Goal: Information Seeking & Learning: Learn about a topic

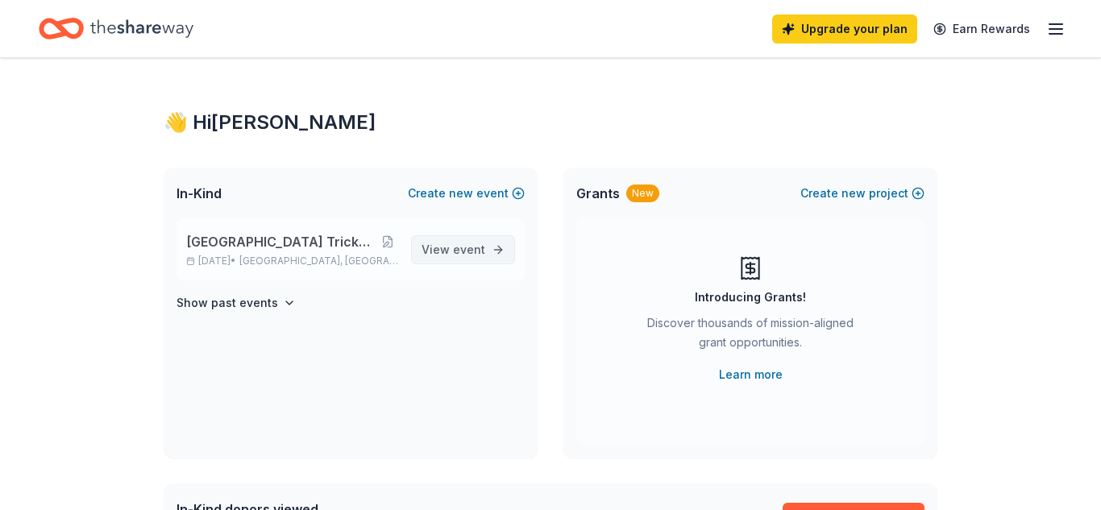
click at [475, 244] on span "event" at bounding box center [469, 250] width 32 height 14
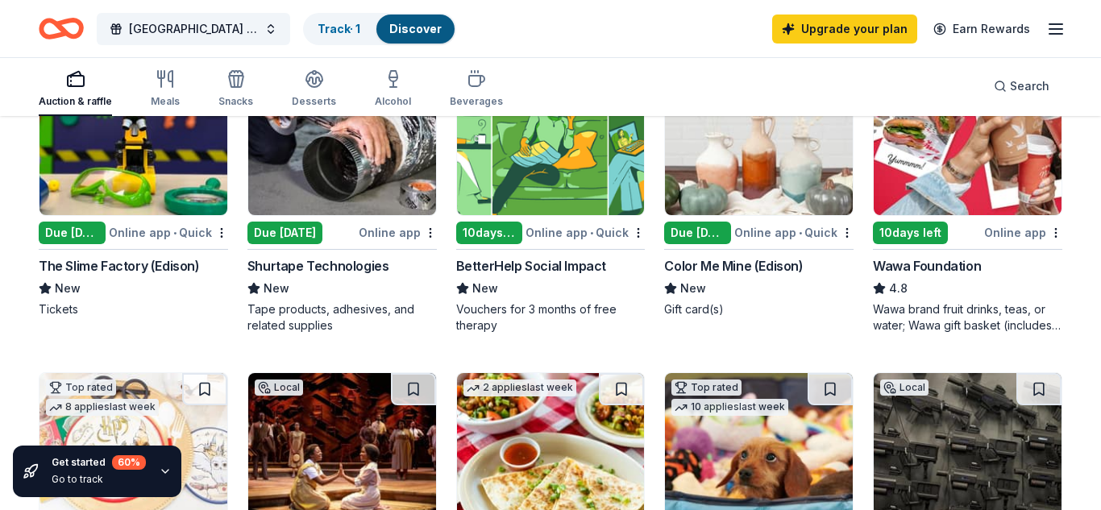
scroll to position [236, 0]
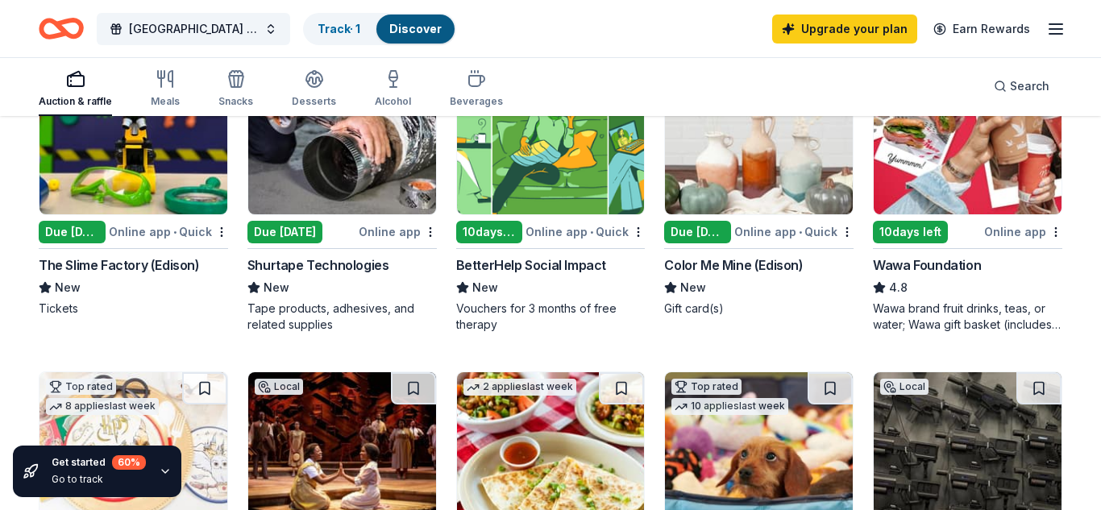
click at [778, 179] on img at bounding box center [759, 137] width 188 height 153
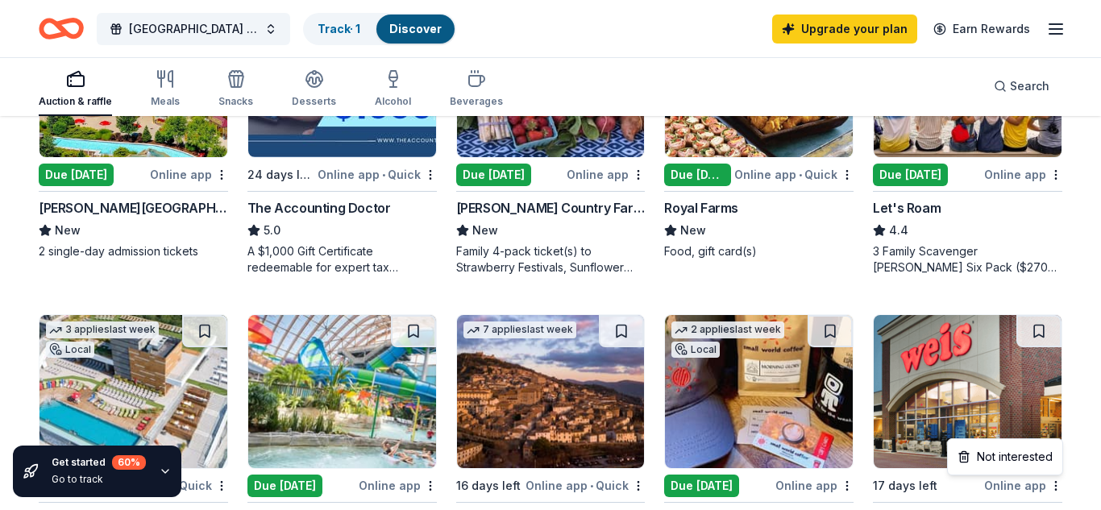
scroll to position [957, 0]
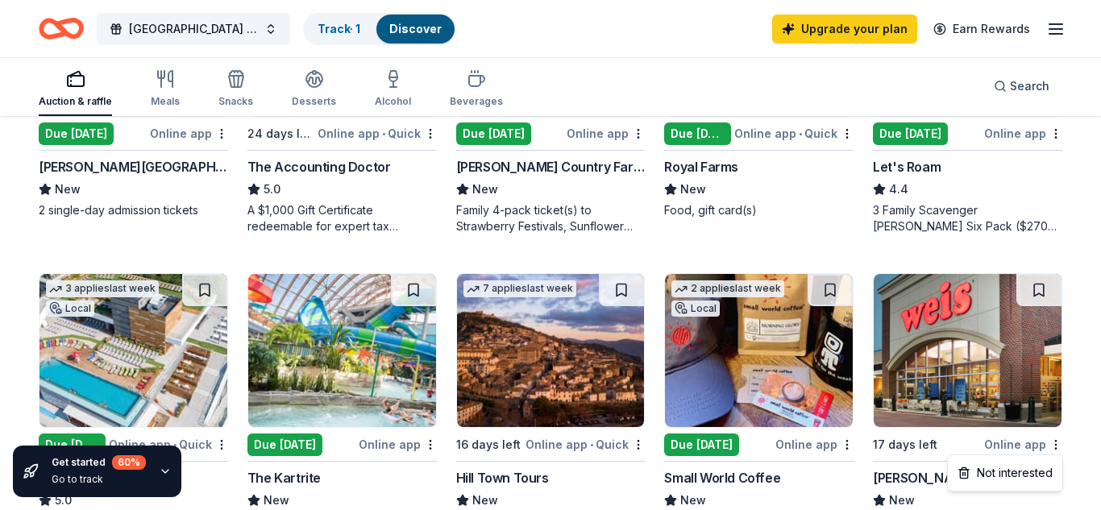
drag, startPoint x: 1086, startPoint y: 209, endPoint x: 1099, endPoint y: 347, distance: 139.2
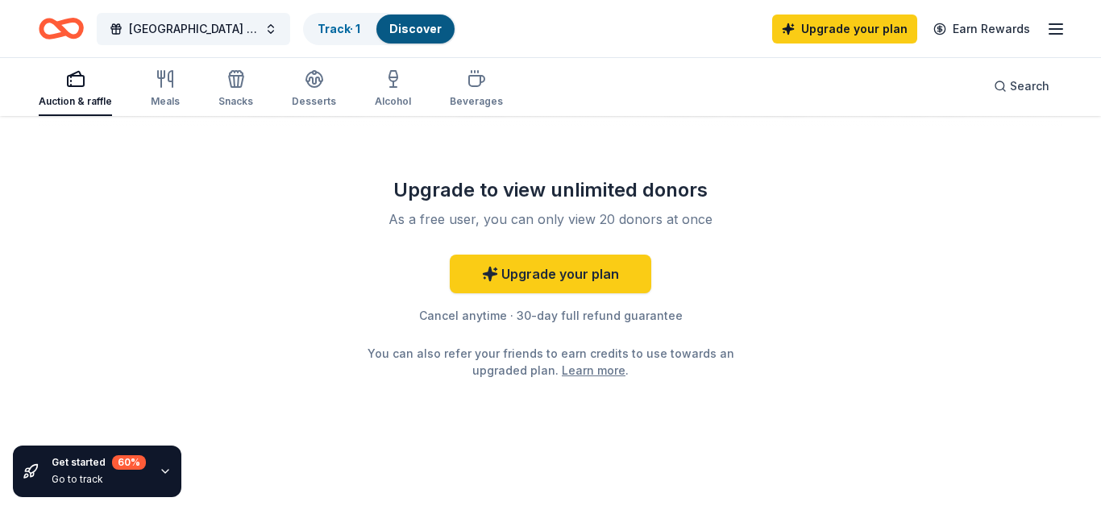
scroll to position [1677, 0]
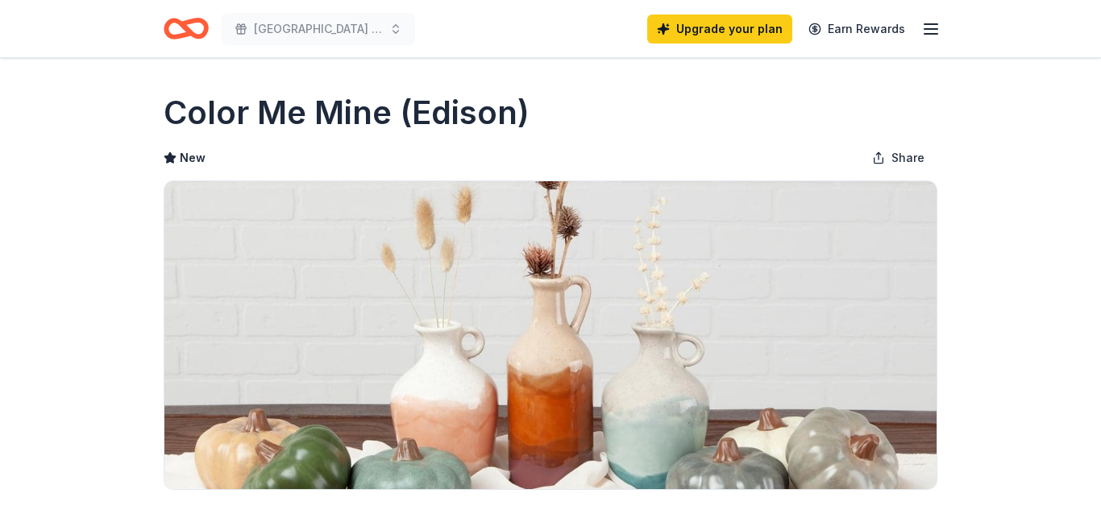
scroll to position [235, 0]
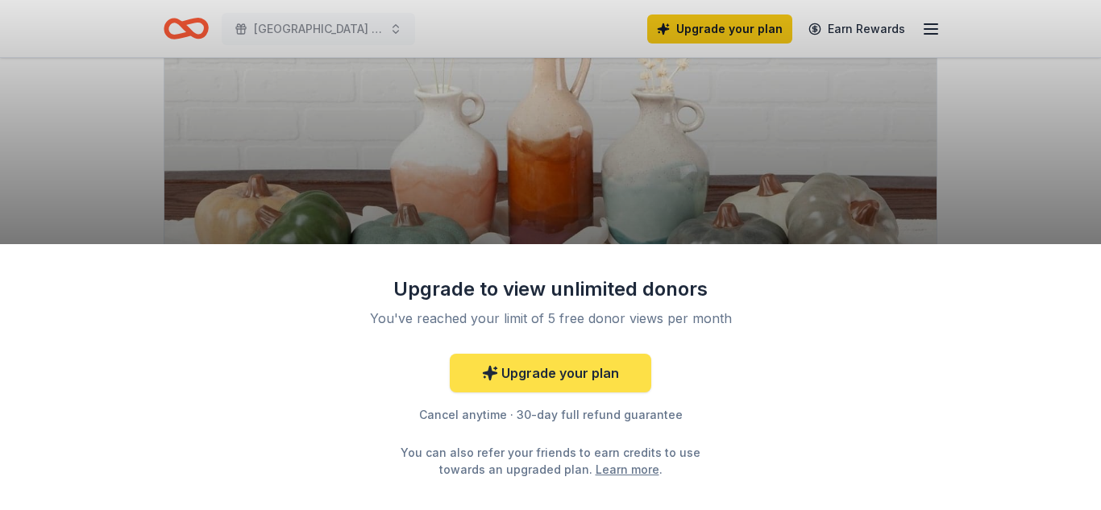
click at [587, 375] on link "Upgrade your plan" at bounding box center [550, 373] width 201 height 39
